Goal: Transaction & Acquisition: Obtain resource

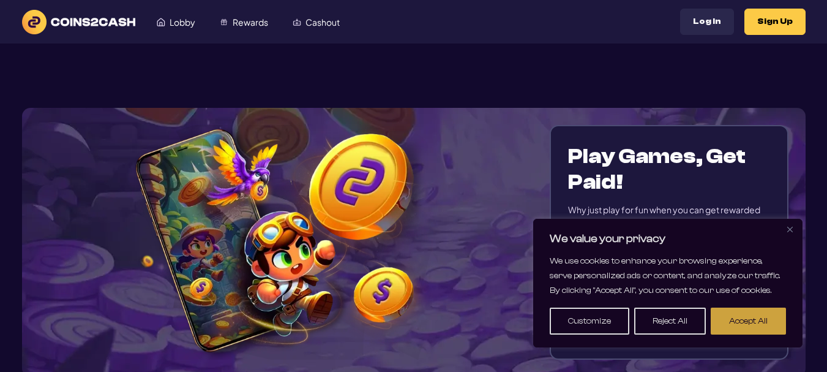
click at [728, 317] on button "Accept All" at bounding box center [748, 320] width 75 height 27
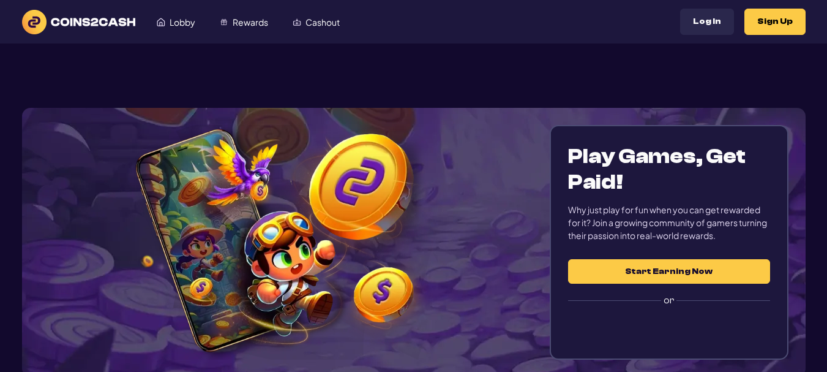
click at [705, 278] on button "Start Earning Now" at bounding box center [668, 271] width 201 height 24
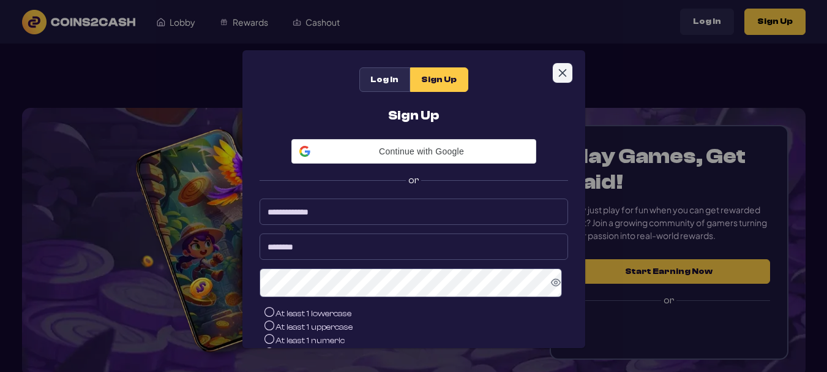
click at [561, 76] on icon "Close" at bounding box center [563, 73] width 10 height 10
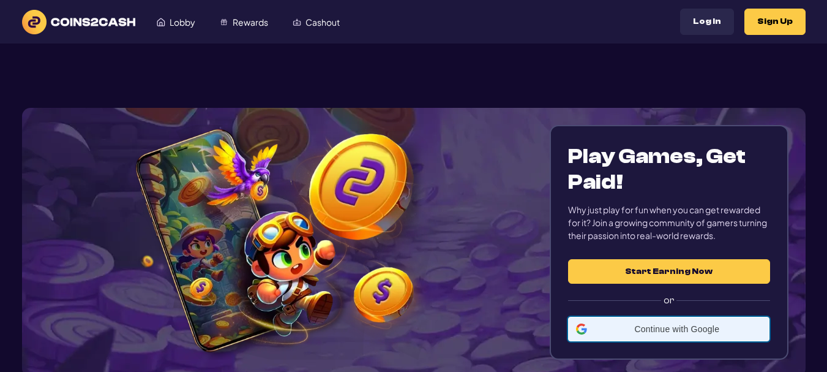
click at [669, 332] on span "Continue with Google" at bounding box center [677, 329] width 170 height 10
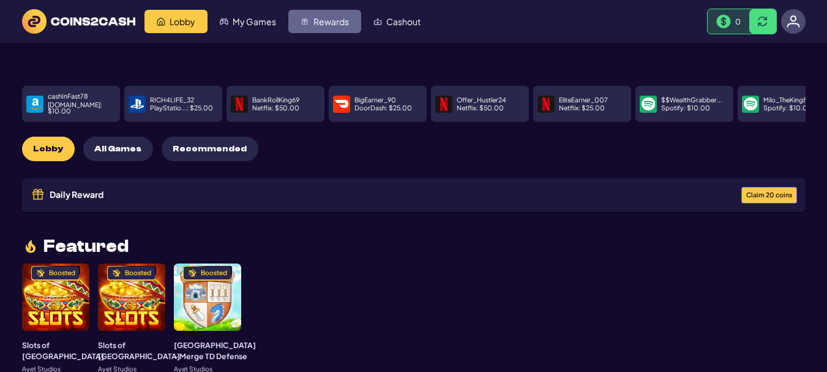
click at [341, 21] on span "Rewards" at bounding box center [331, 21] width 36 height 9
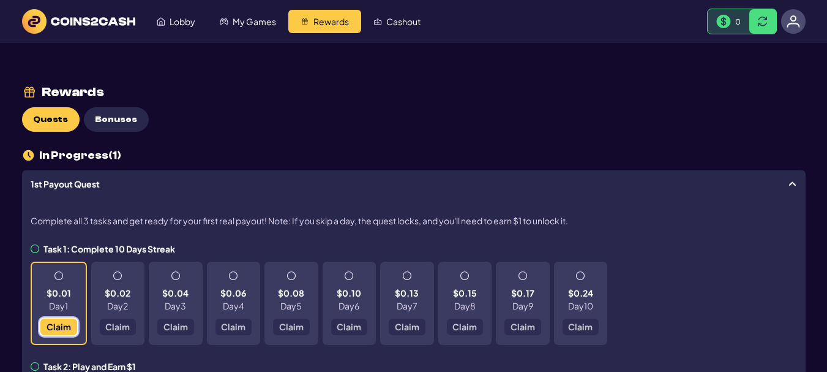
click at [57, 328] on span "Claim" at bounding box center [58, 326] width 24 height 9
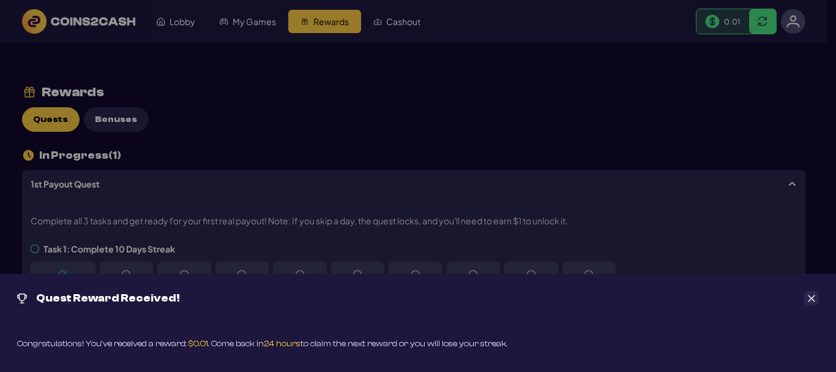
click at [809, 294] on icon "Close" at bounding box center [811, 298] width 9 height 9
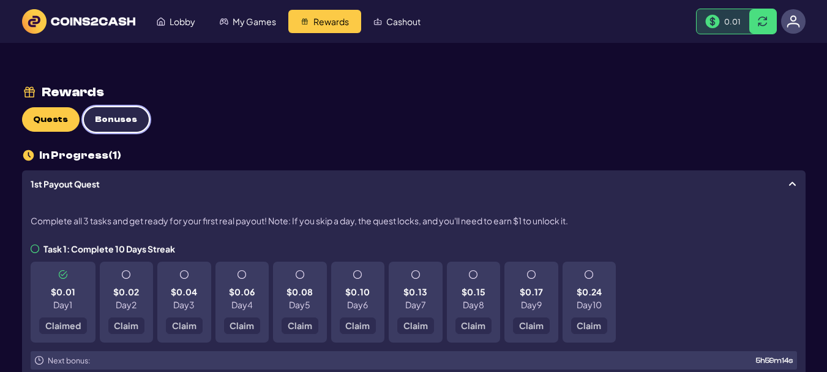
click at [116, 111] on button "Bonuses" at bounding box center [116, 119] width 65 height 24
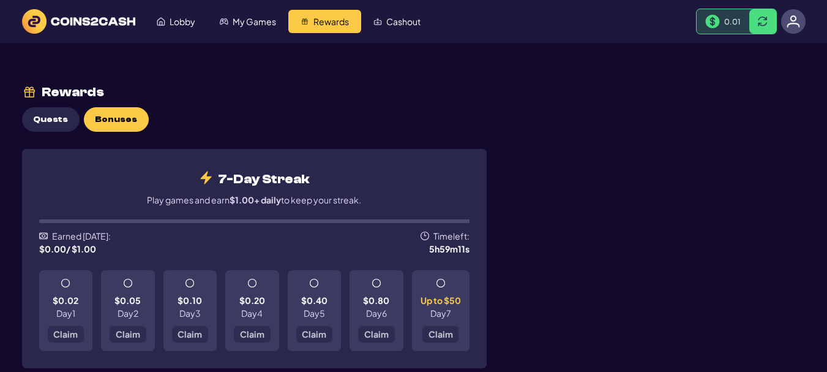
click at [66, 285] on span at bounding box center [65, 283] width 9 height 9
click at [62, 283] on span at bounding box center [65, 283] width 9 height 9
click at [65, 284] on span at bounding box center [65, 283] width 9 height 9
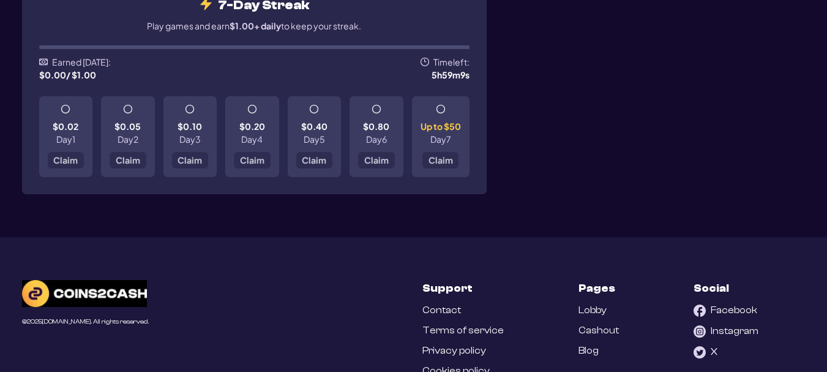
scroll to position [184, 0]
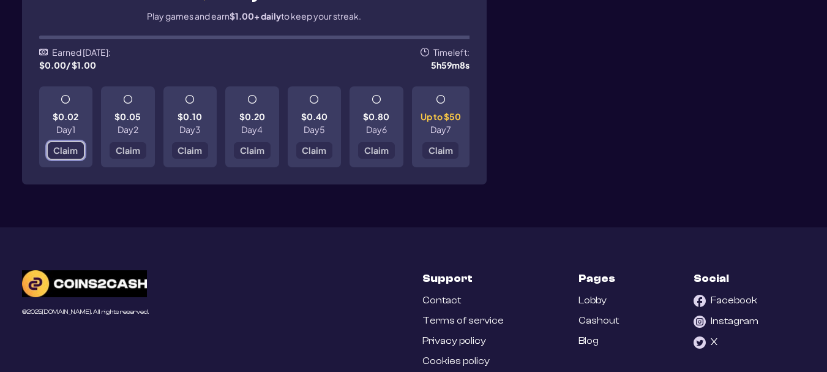
click at [74, 146] on span "Claim" at bounding box center [65, 150] width 24 height 9
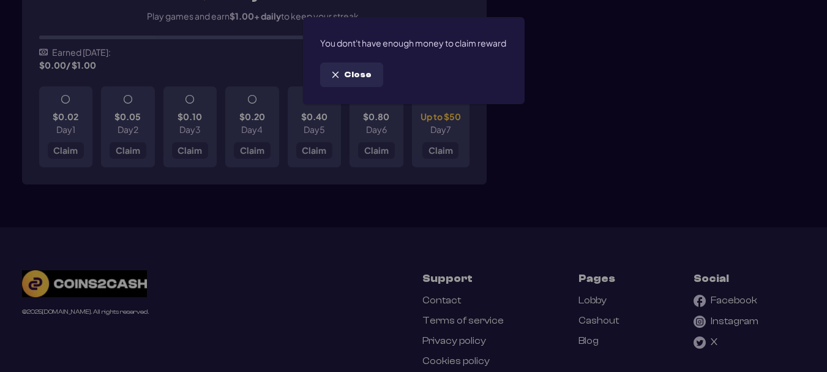
click at [354, 87] on button "Close" at bounding box center [351, 74] width 63 height 24
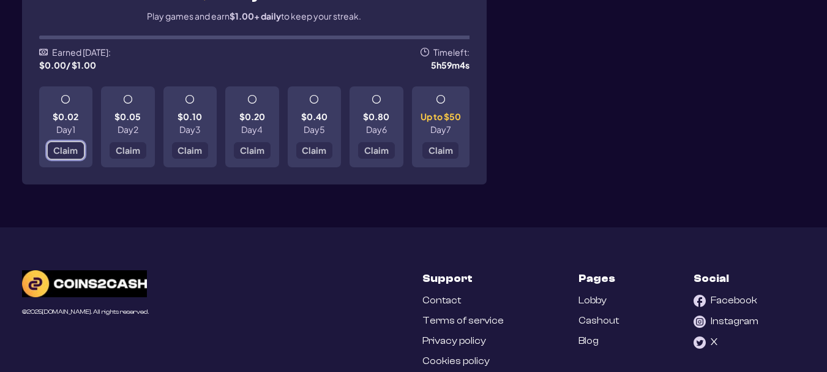
click at [68, 150] on span "Claim" at bounding box center [65, 150] width 24 height 9
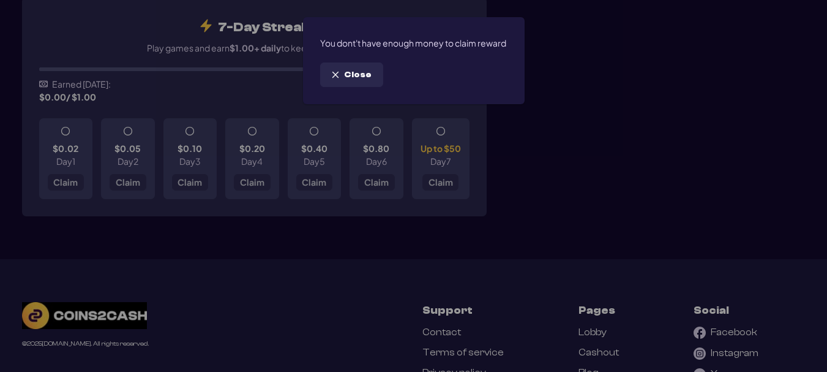
scroll to position [122, 0]
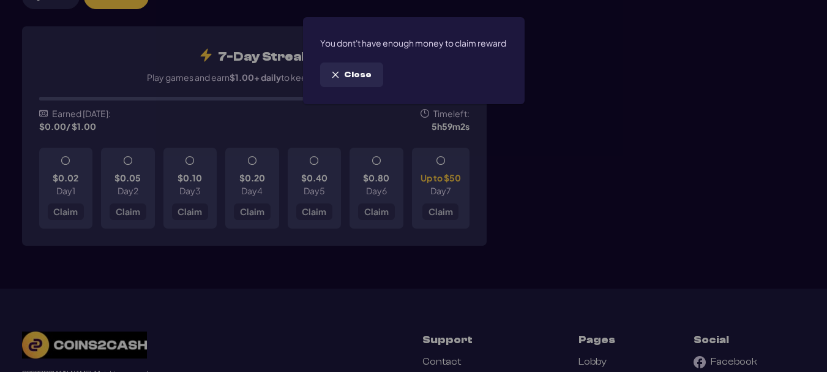
click at [359, 81] on button "Close" at bounding box center [351, 74] width 63 height 24
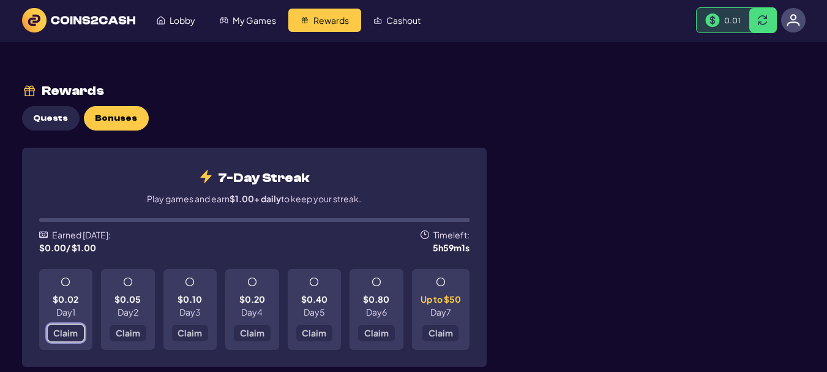
scroll to position [0, 0]
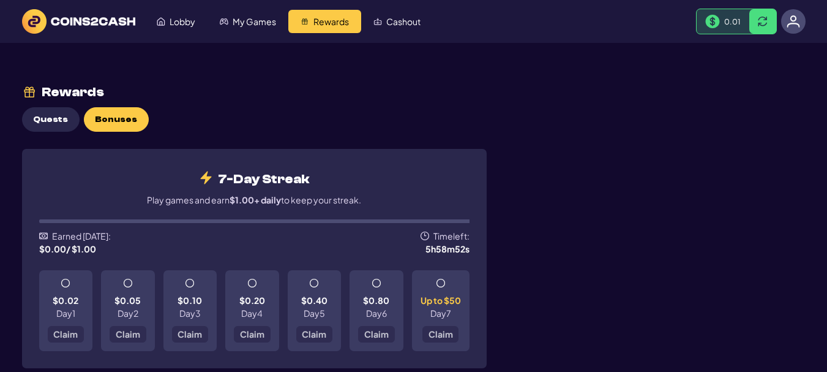
click at [74, 26] on img at bounding box center [78, 21] width 113 height 24
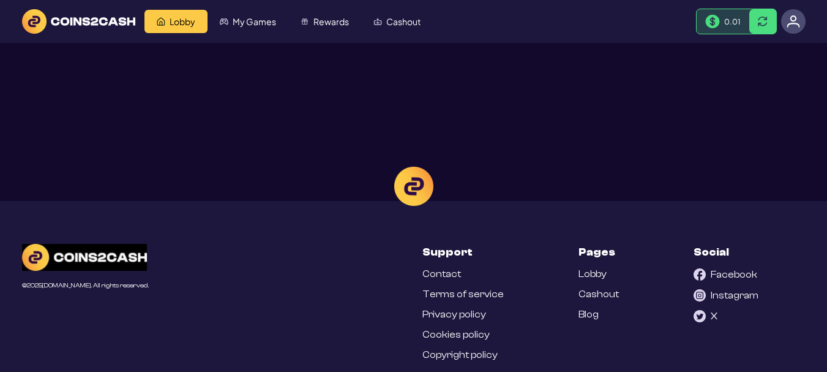
click at [271, 20] on div at bounding box center [413, 186] width 827 height 372
click at [247, 20] on div at bounding box center [413, 186] width 827 height 372
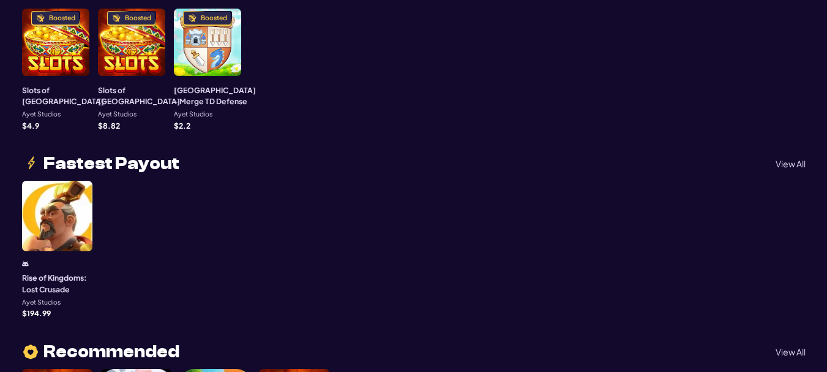
scroll to position [367, 0]
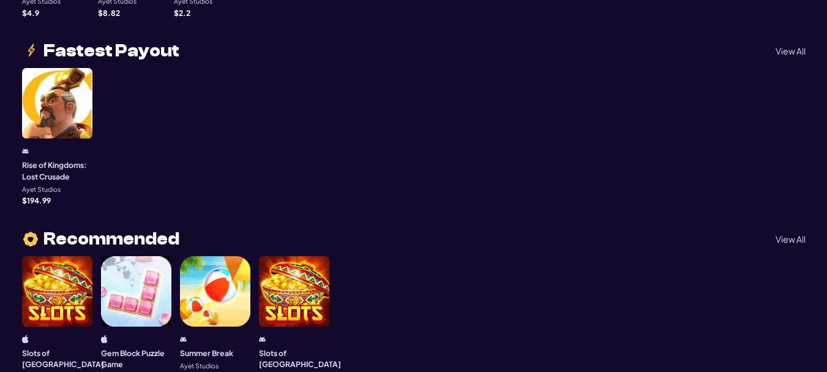
click at [59, 99] on div at bounding box center [57, 103] width 70 height 70
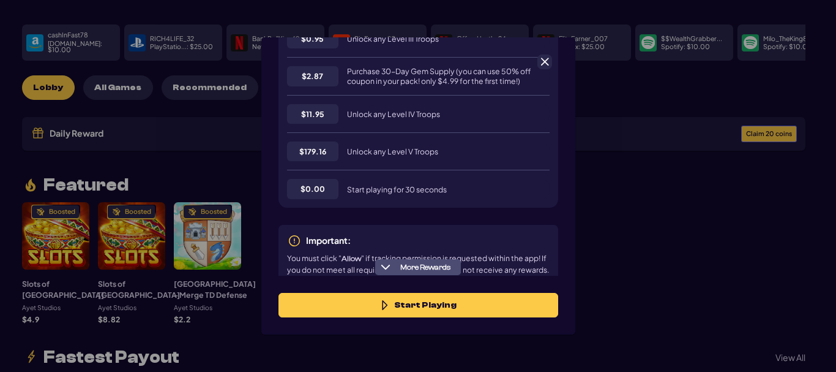
scroll to position [386, 0]
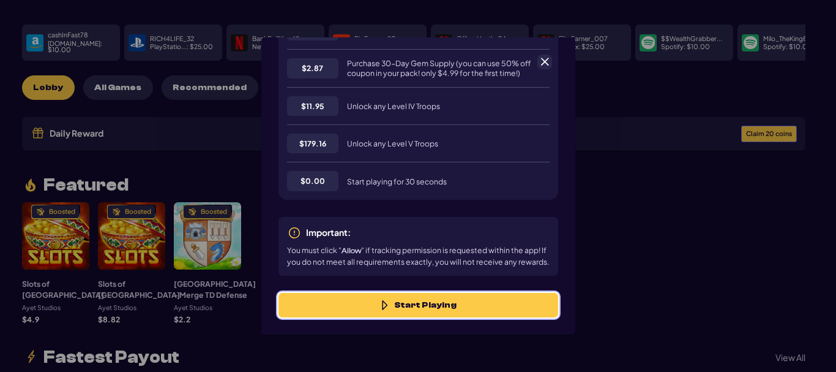
click at [458, 304] on button "Start Playing" at bounding box center [419, 305] width 280 height 24
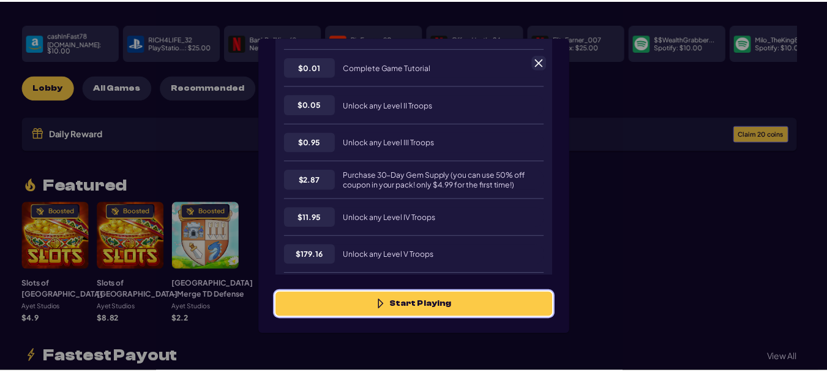
scroll to position [141, 0]
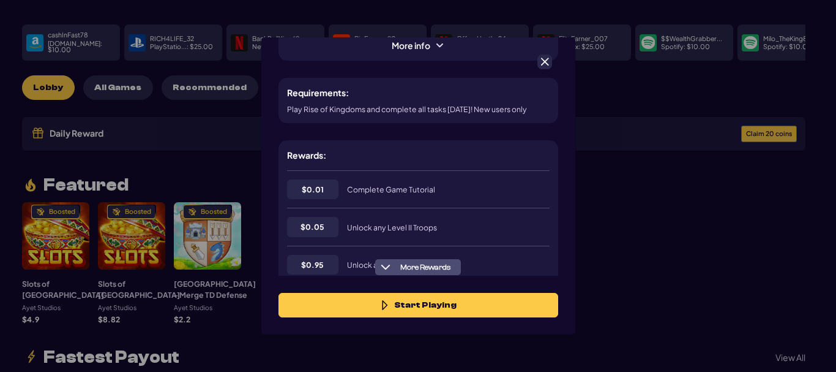
click at [545, 64] on span at bounding box center [544, 61] width 11 height 11
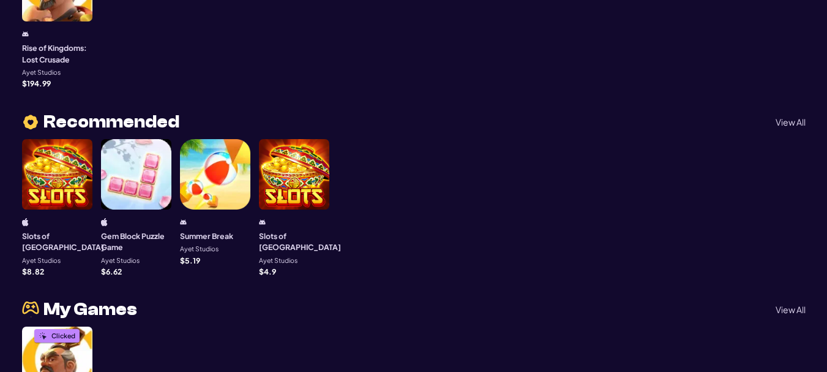
scroll to position [490, 0]
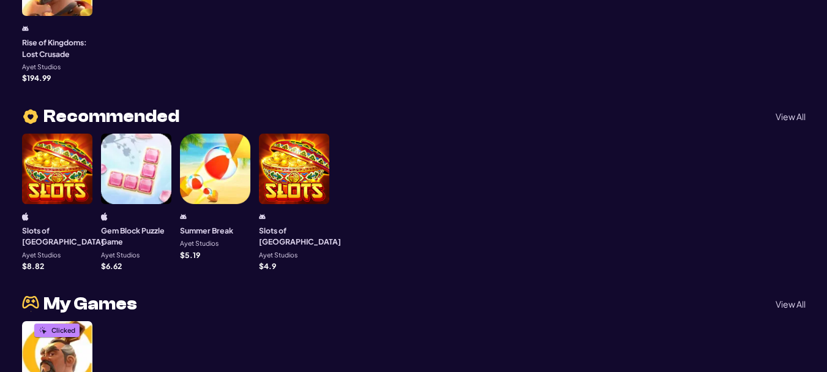
click at [123, 164] on div at bounding box center [136, 168] width 70 height 70
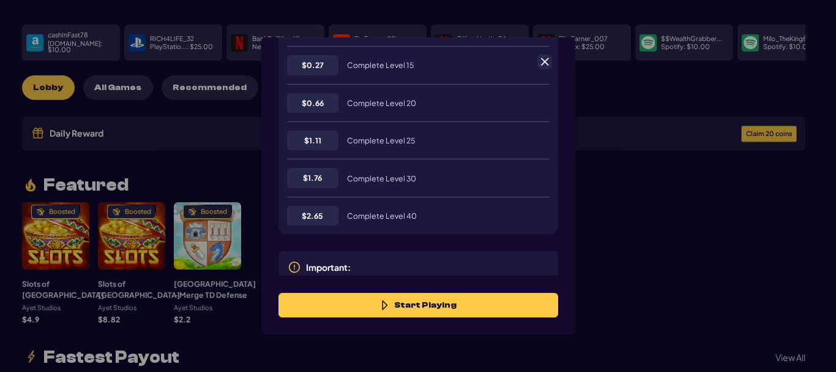
scroll to position [241, 0]
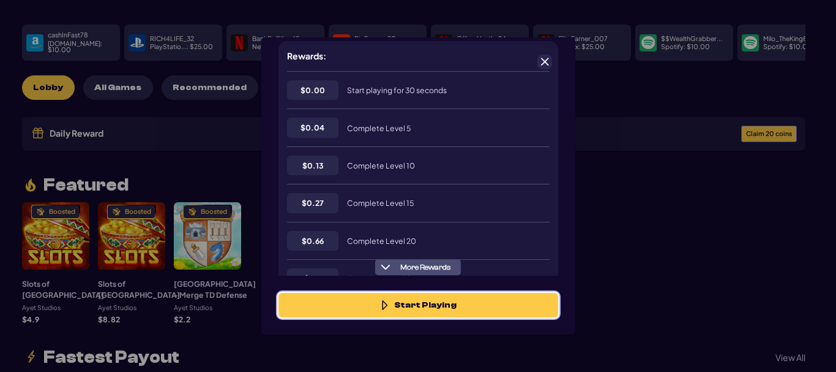
click at [449, 302] on button "Start Playing" at bounding box center [419, 305] width 280 height 24
